Goal: Obtain resource: Download file/media

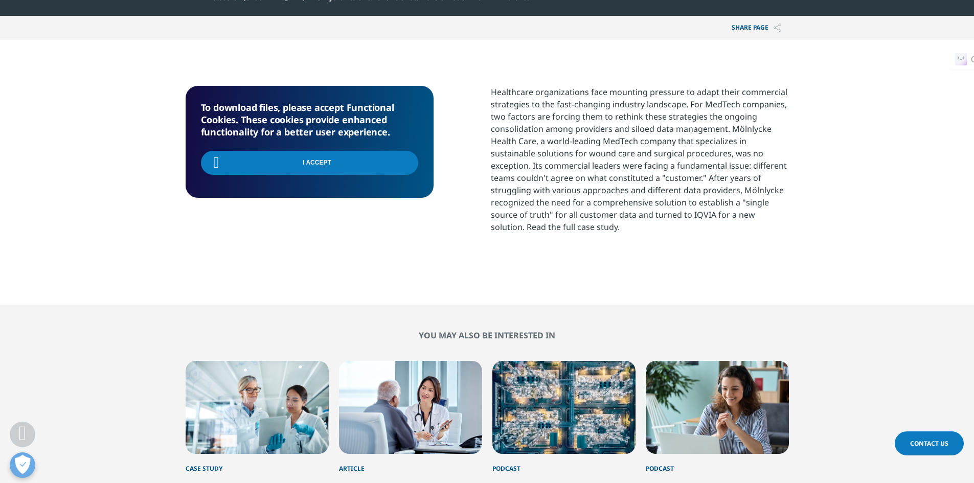
scroll to position [173, 603]
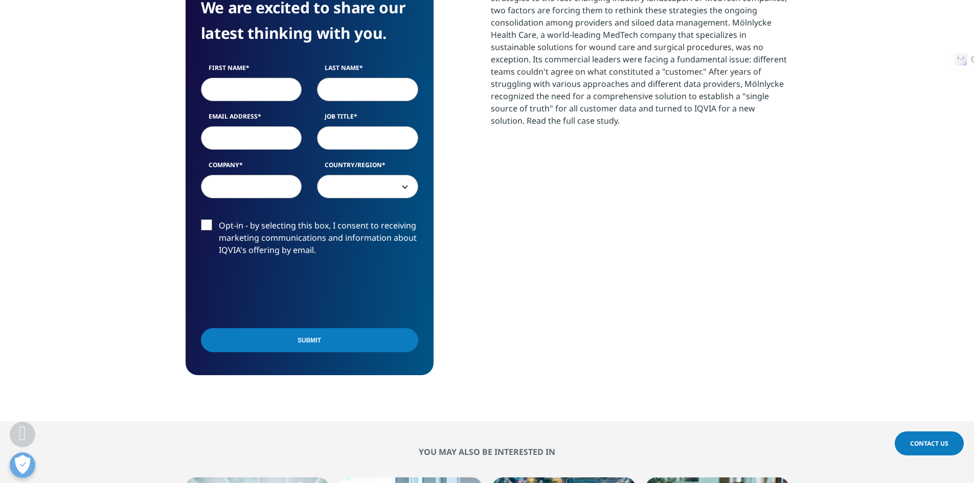
scroll to position [536, 0]
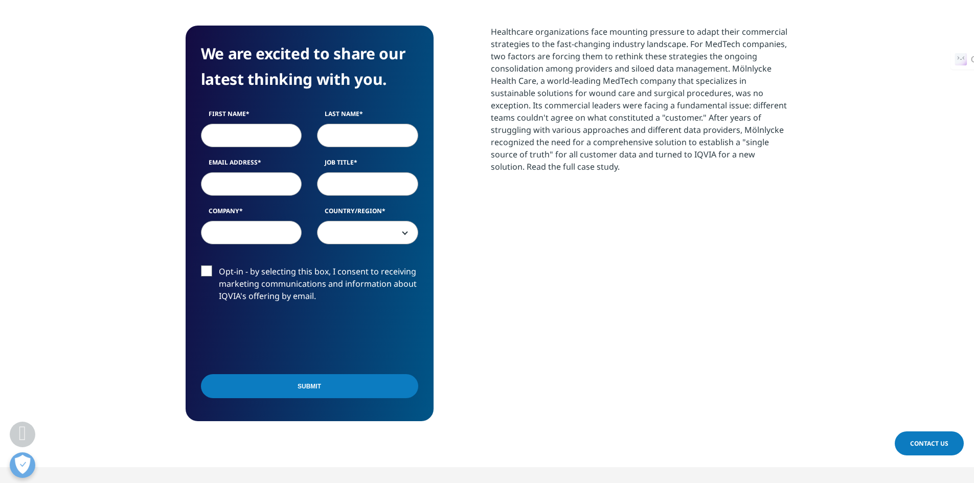
drag, startPoint x: 979, startPoint y: 111, endPoint x: 951, endPoint y: 202, distance: 95.0
click at [973, 206] on html "Clear Search Loading IQVIA.COM United States Choose a Region Contact Us" at bounding box center [487, 403] width 974 height 1737
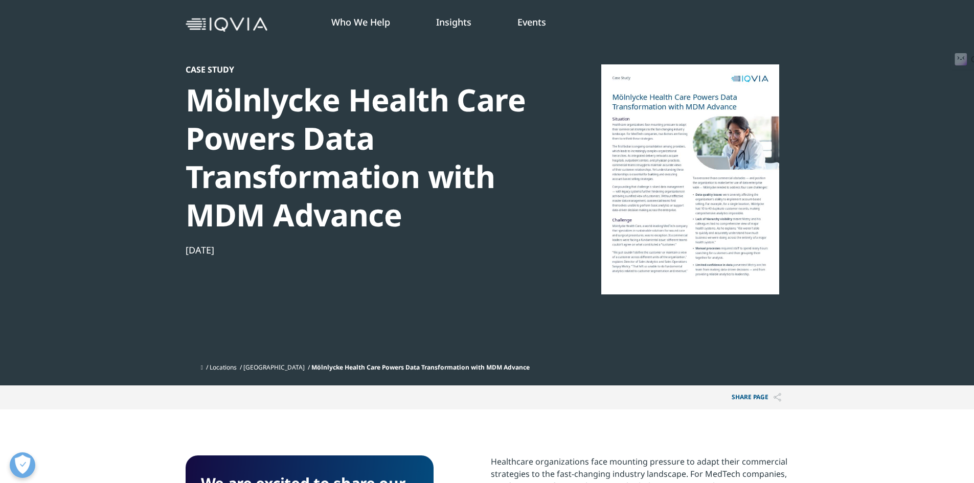
scroll to position [0, 0]
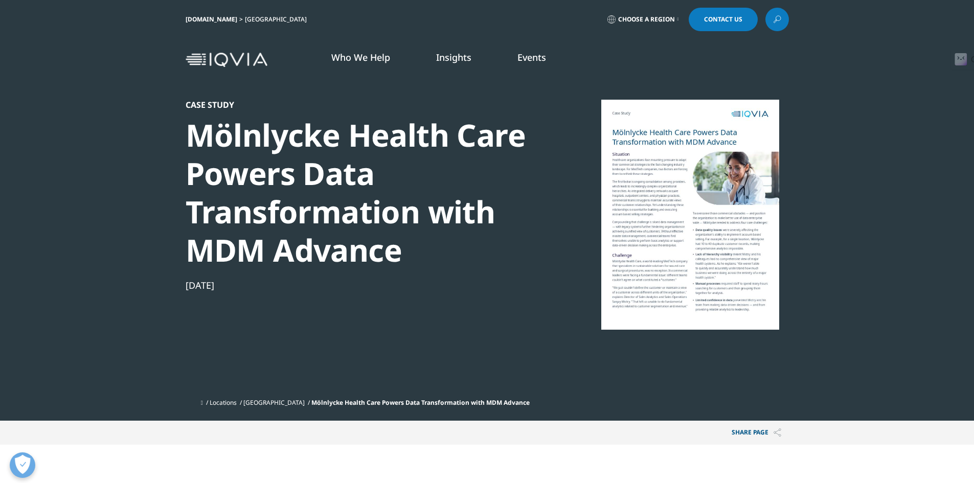
click at [678, 17] on link "Choose a Region" at bounding box center [643, 20] width 76 height 24
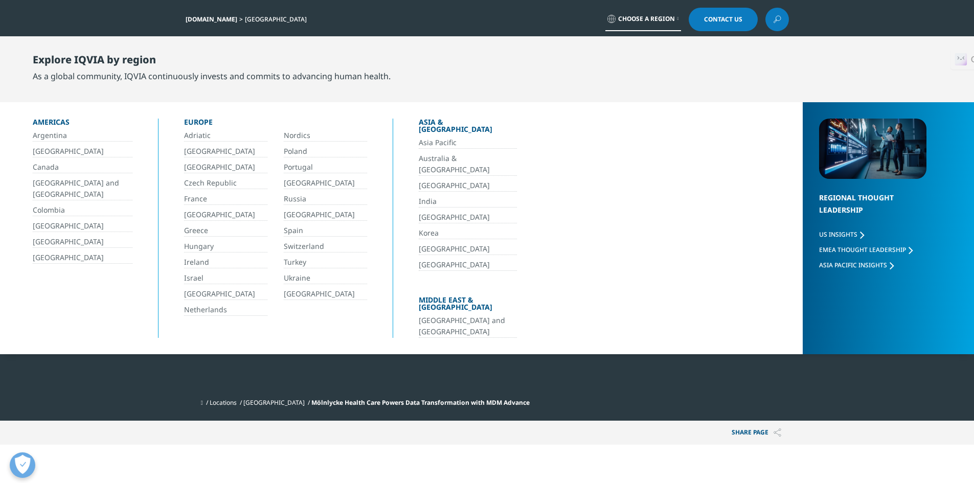
click at [435, 196] on link "India" at bounding box center [468, 202] width 98 height 12
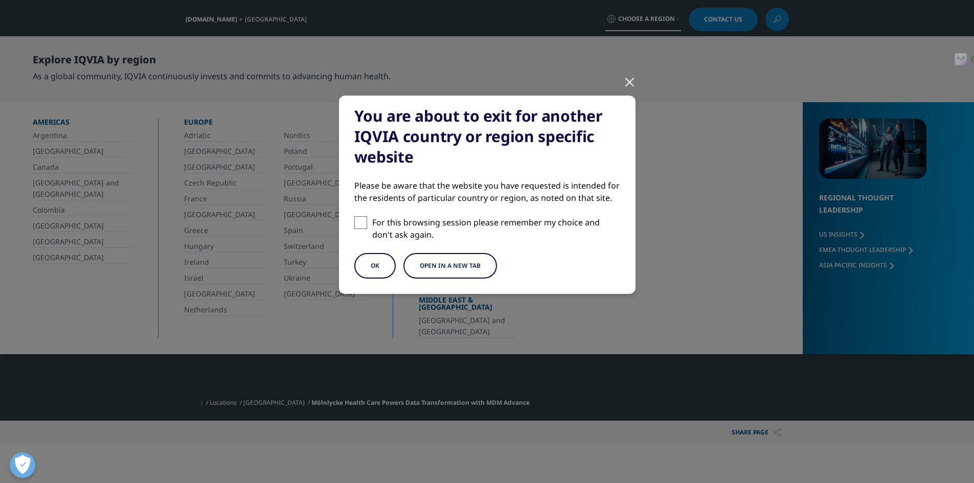
click at [382, 269] on button "OK" at bounding box center [374, 266] width 41 height 26
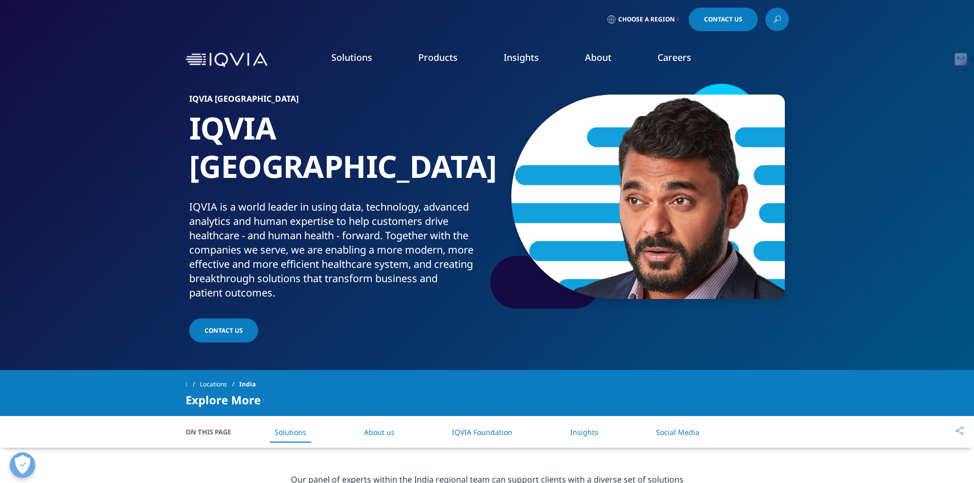
click at [518, 63] on li "Insights BLOGS, WHITE PAPERS & CASE STUDIES Explore our library of insights, th…" at bounding box center [521, 67] width 81 height 33
click at [60, 175] on link "DISCOVER INSIGHTS" at bounding box center [144, 175] width 202 height 9
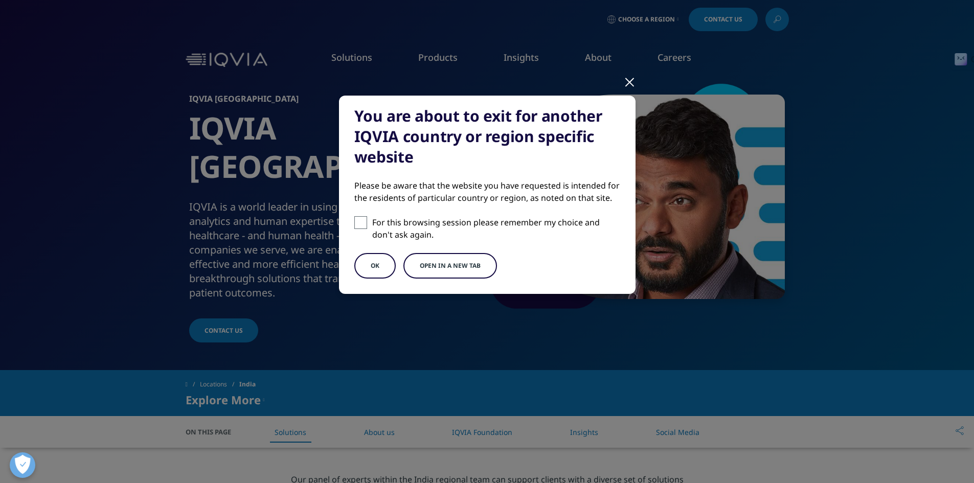
click at [373, 262] on button "OK" at bounding box center [374, 266] width 41 height 26
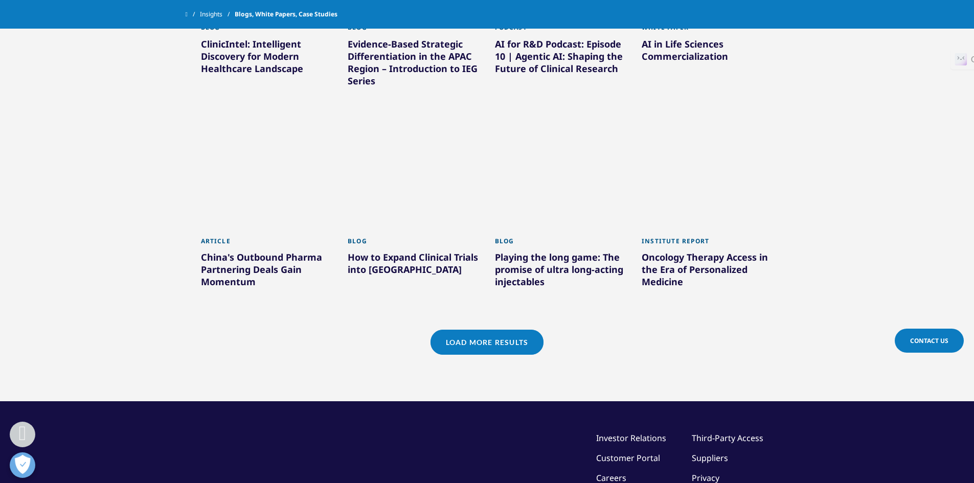
scroll to position [852, 0]
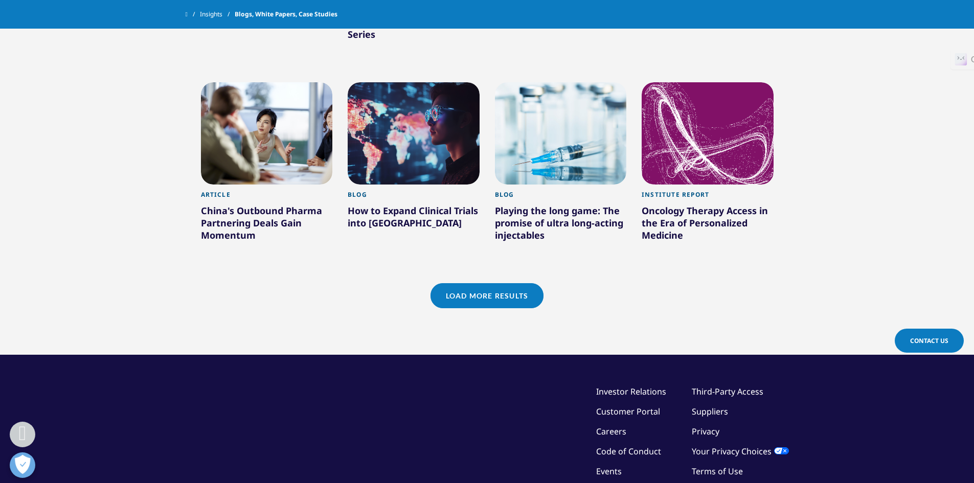
click at [525, 296] on link "Load More Results" at bounding box center [486, 295] width 113 height 25
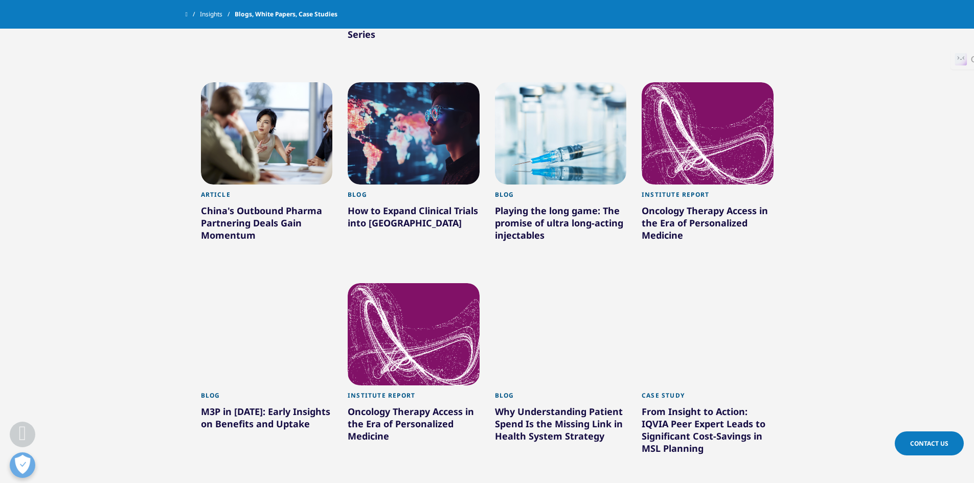
click at [668, 437] on div "From Insight to Action: IQVIA Peer Expert Leads to Significant Cost-Savings in …" at bounding box center [708, 431] width 132 height 53
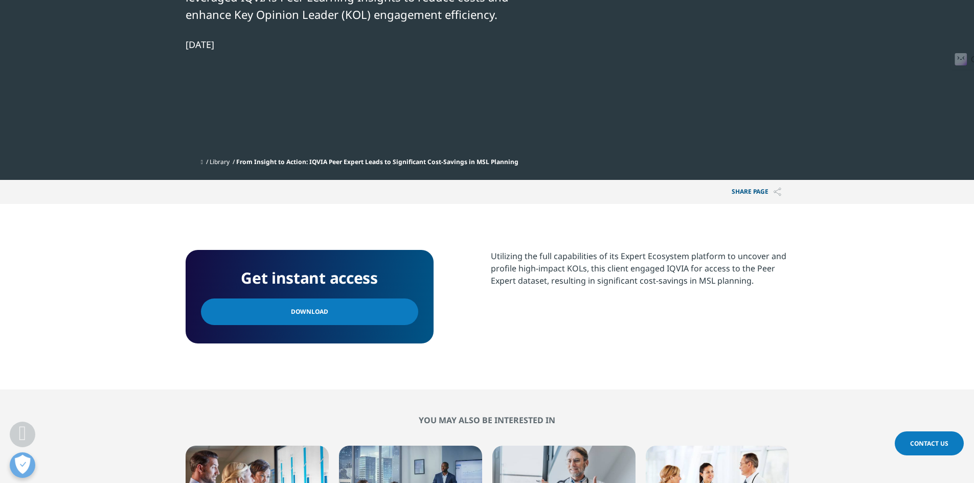
scroll to position [381, 0]
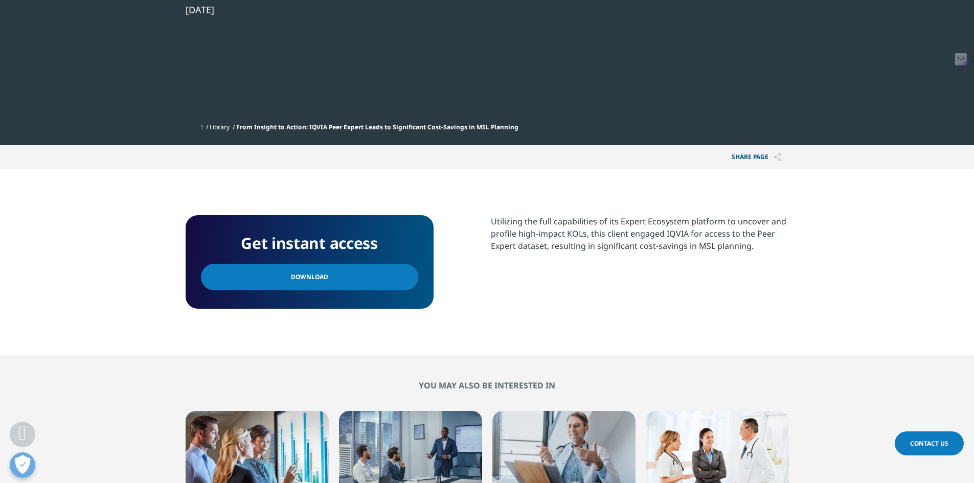
click at [319, 281] on span "Download" at bounding box center [309, 276] width 37 height 11
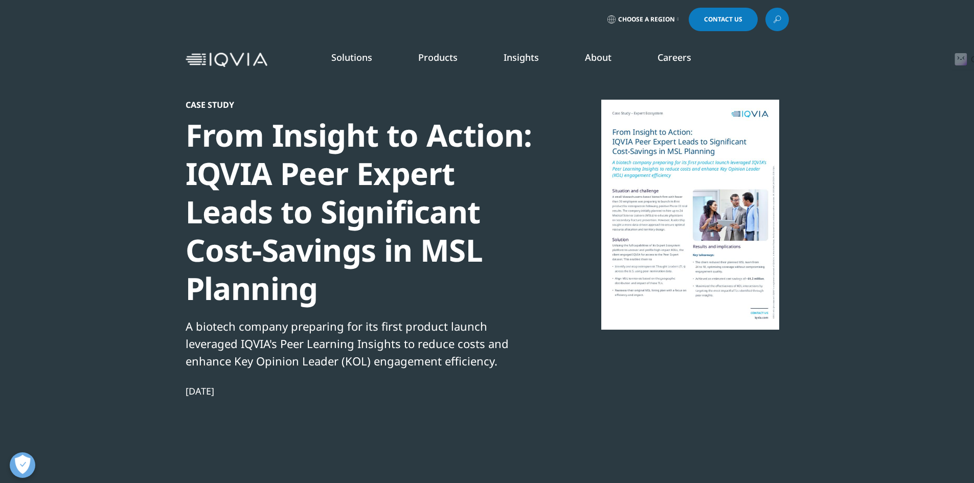
scroll to position [426, 0]
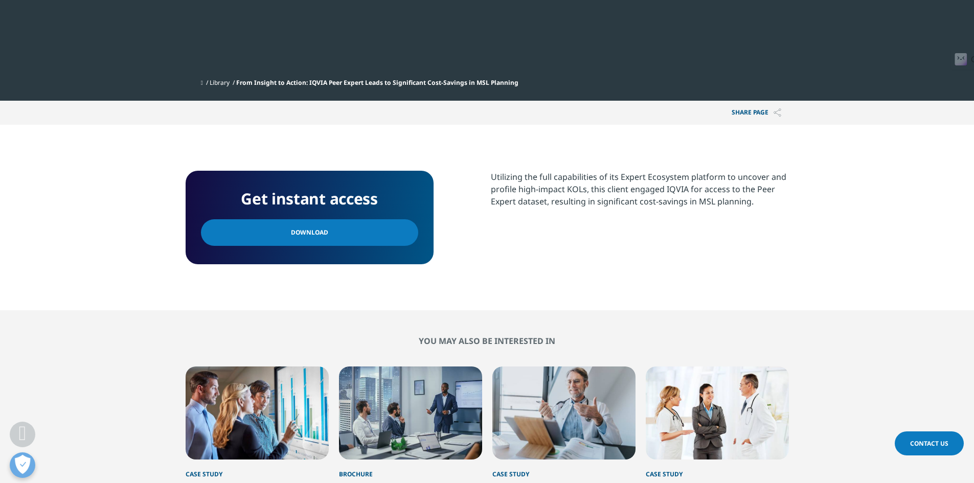
click at [310, 232] on span "Download" at bounding box center [309, 232] width 37 height 11
click at [294, 236] on span "Download" at bounding box center [309, 232] width 37 height 11
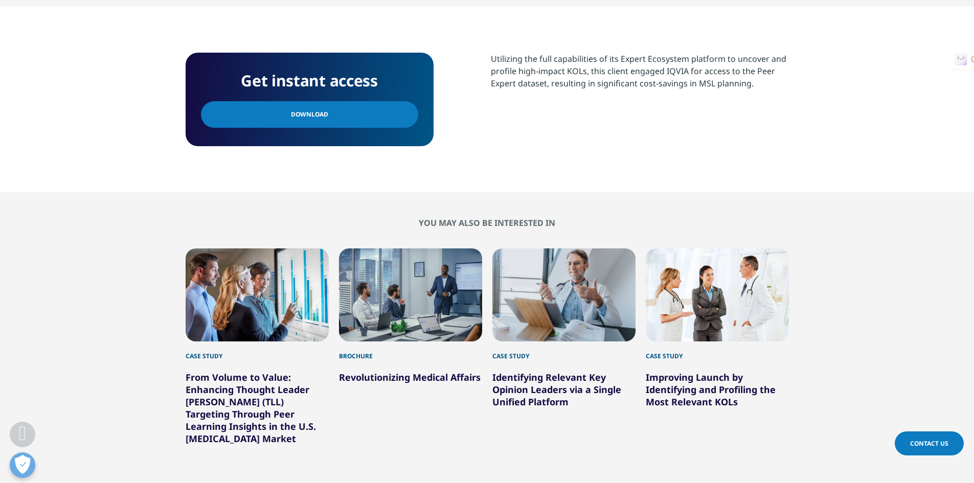
scroll to position [620, 0]
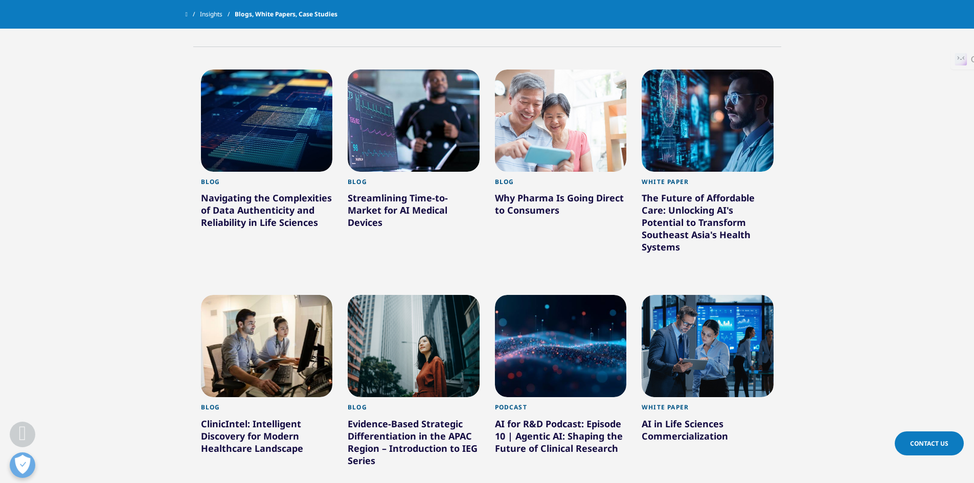
click at [693, 415] on div "White Paper" at bounding box center [708, 410] width 132 height 14
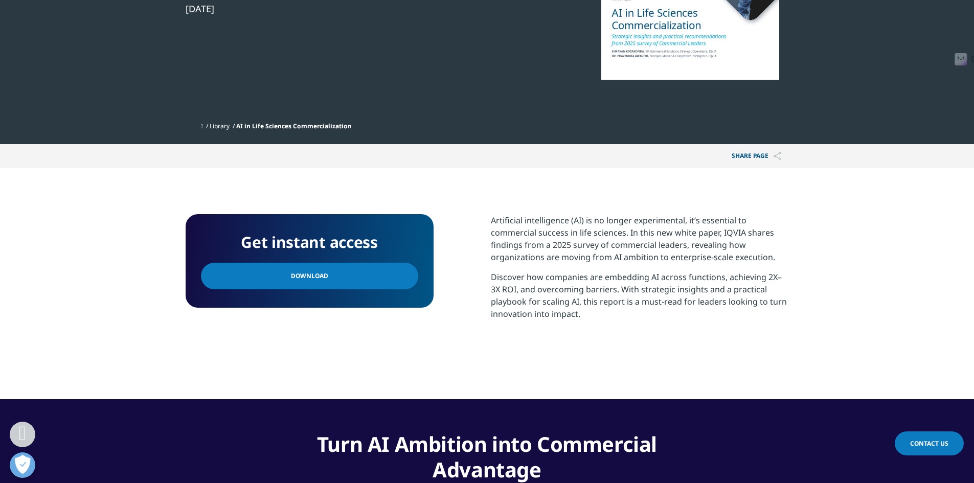
scroll to position [229, 0]
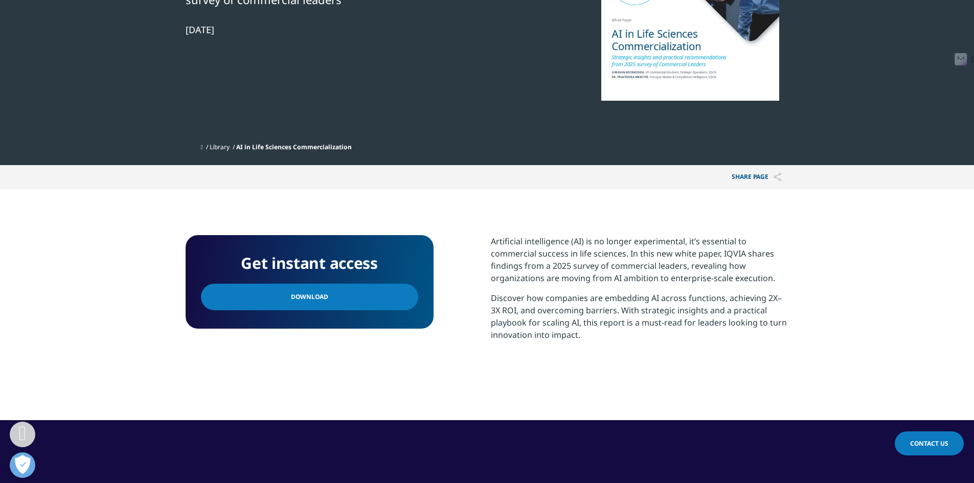
click at [354, 297] on link "Download" at bounding box center [309, 297] width 217 height 27
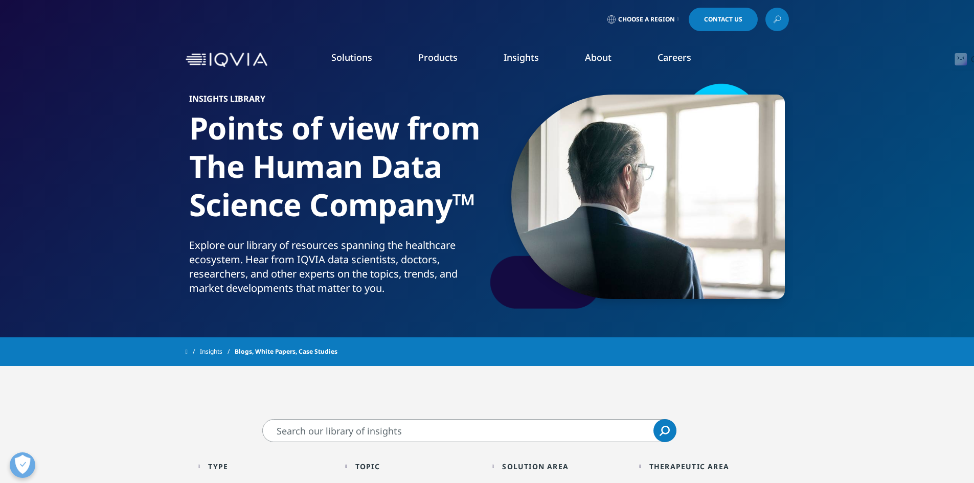
click at [711, 16] on span "Contact Us" at bounding box center [723, 19] width 38 height 6
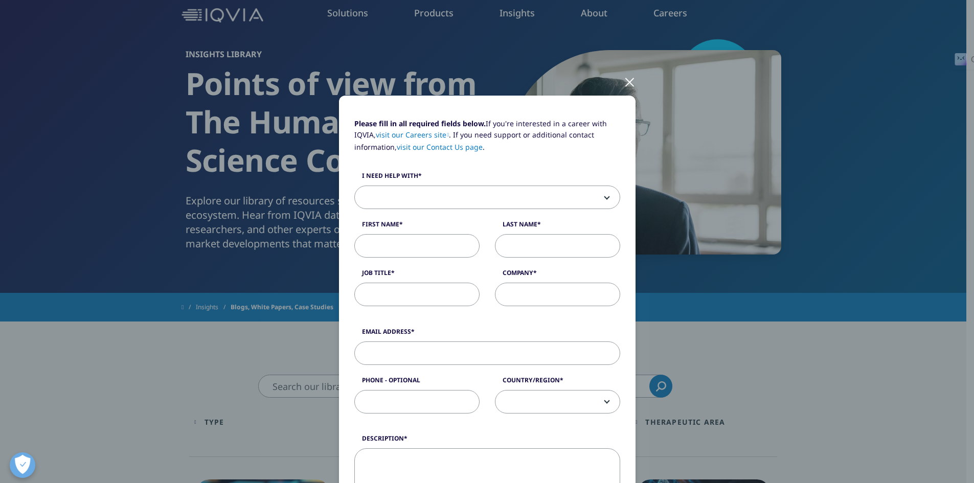
scroll to position [59, 0]
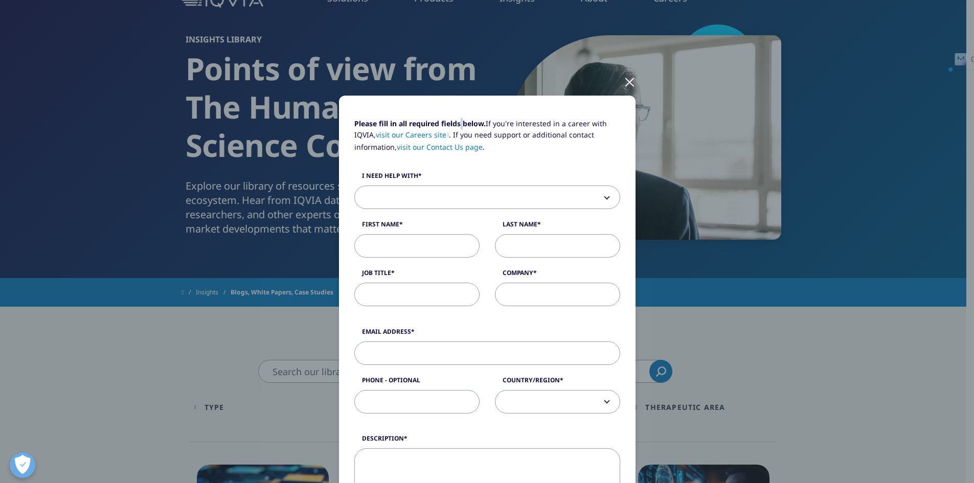
drag, startPoint x: 458, startPoint y: 107, endPoint x: 461, endPoint y: 92, distance: 15.1
click at [461, 92] on div "Please fill in all required fields below. If you're interested in a career with…" at bounding box center [487, 425] width 603 height 850
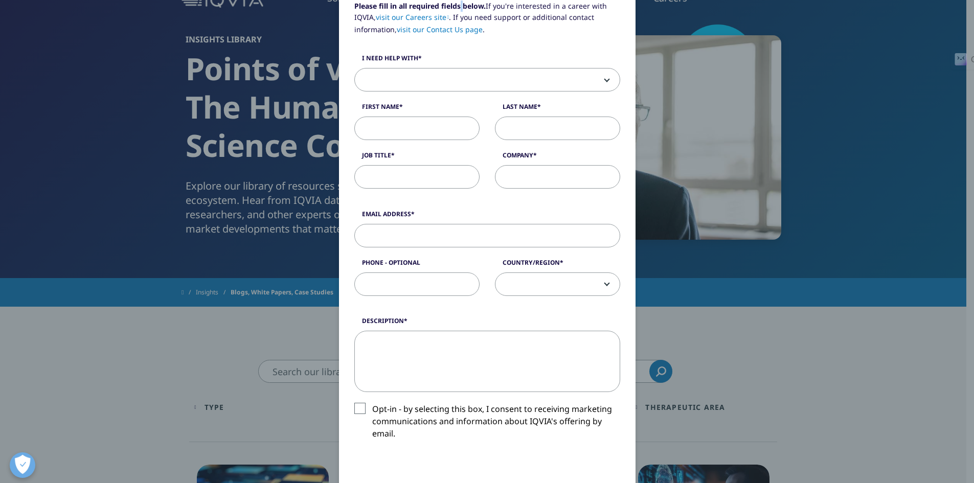
scroll to position [110, 0]
